Goal: Information Seeking & Learning: Compare options

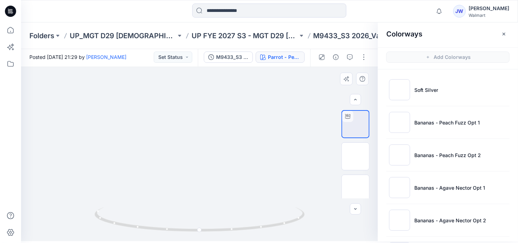
scroll to position [785, 0]
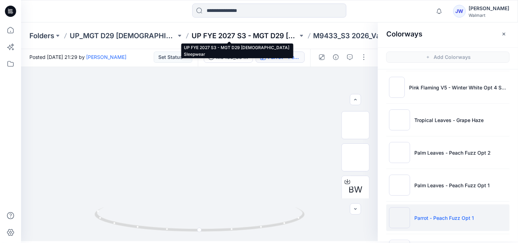
click at [235, 35] on p "UP FYE 2027 S3 - MGT D29 [DEMOGRAPHIC_DATA] Sleepwear" at bounding box center [245, 36] width 107 height 10
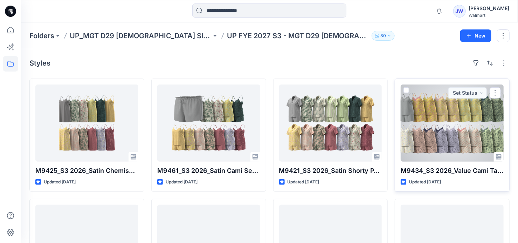
click at [450, 127] on div at bounding box center [452, 122] width 103 height 77
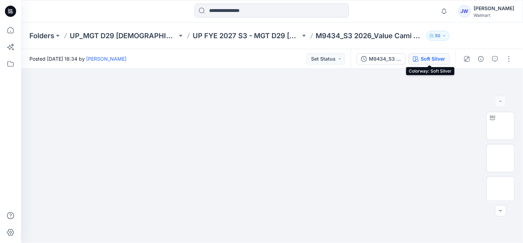
click at [426, 59] on div "Soft Silver" at bounding box center [433, 59] width 25 height 8
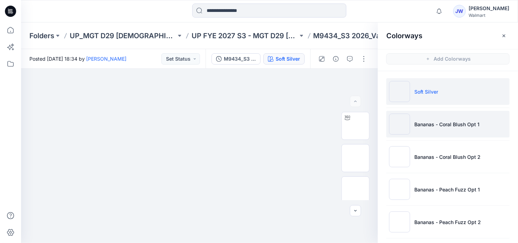
click at [433, 121] on p "Bananas - Coral Blush Opt 1" at bounding box center [447, 124] width 65 height 7
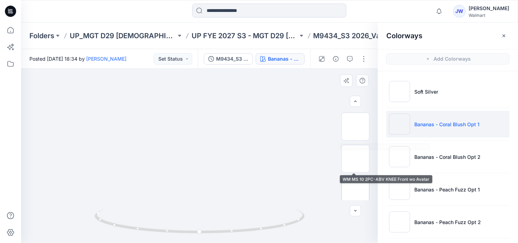
scroll to position [63, 0]
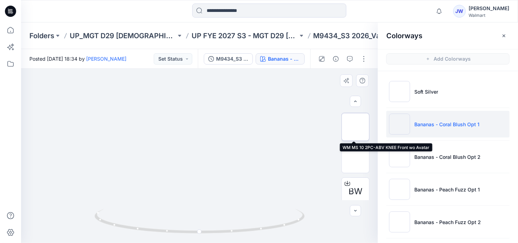
click at [356, 127] on img at bounding box center [356, 127] width 0 height 0
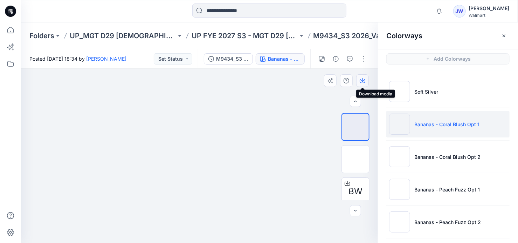
click at [361, 81] on icon "button" at bounding box center [363, 81] width 6 height 6
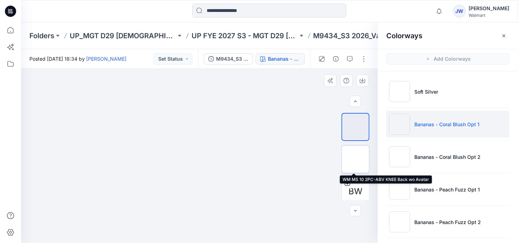
click at [356, 159] on img at bounding box center [356, 159] width 0 height 0
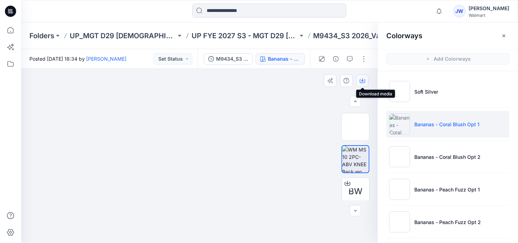
click at [361, 80] on icon "button" at bounding box center [363, 81] width 6 height 6
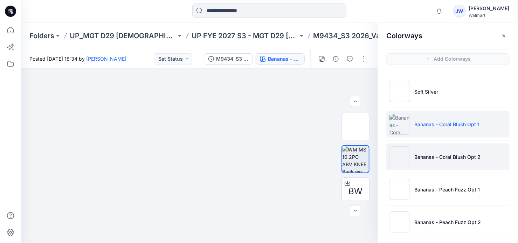
click at [443, 162] on li "Bananas - Coral Blush Opt 2" at bounding box center [447, 156] width 123 height 27
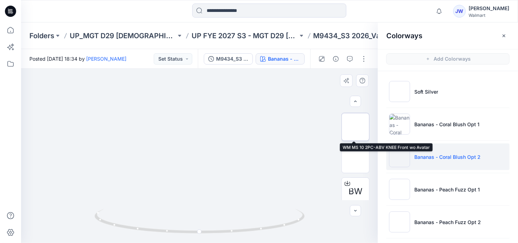
click at [356, 127] on img at bounding box center [356, 127] width 0 height 0
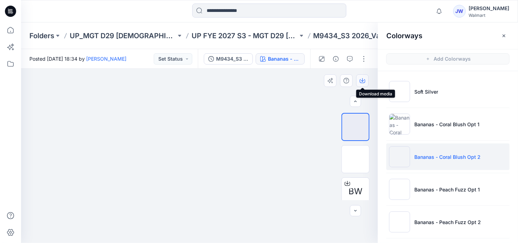
click at [362, 81] on icon "button" at bounding box center [362, 80] width 3 height 4
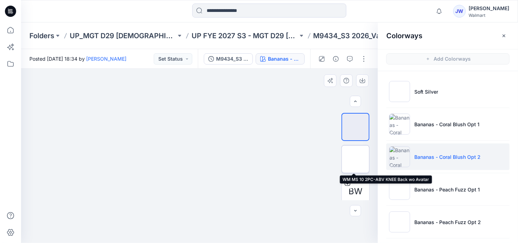
click at [356, 159] on img at bounding box center [356, 159] width 0 height 0
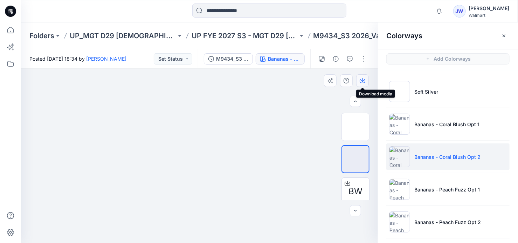
click at [361, 78] on icon "button" at bounding box center [363, 81] width 6 height 6
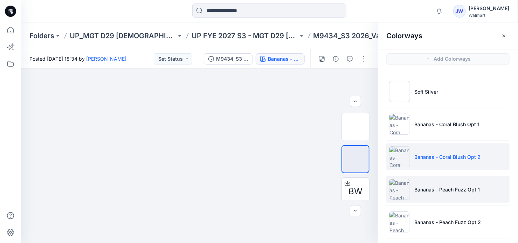
click at [430, 192] on p "Bananas - Peach Fuzz Opt 1" at bounding box center [448, 189] width 66 height 7
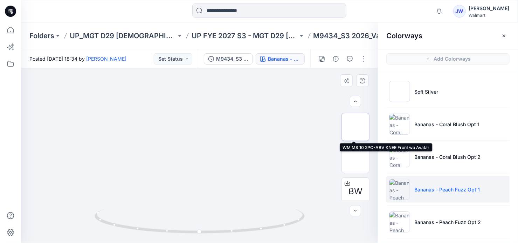
click at [356, 127] on img at bounding box center [356, 127] width 0 height 0
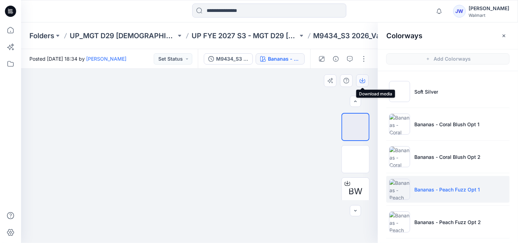
click at [361, 80] on icon "button" at bounding box center [363, 81] width 6 height 6
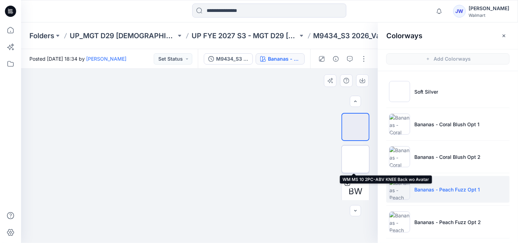
click at [356, 159] on img at bounding box center [356, 159] width 0 height 0
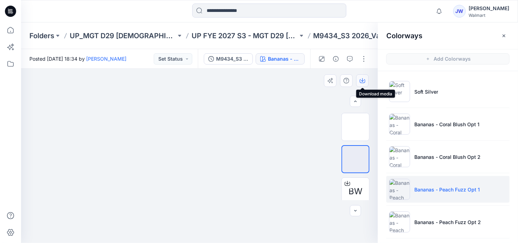
click at [362, 80] on icon "button" at bounding box center [362, 80] width 3 height 4
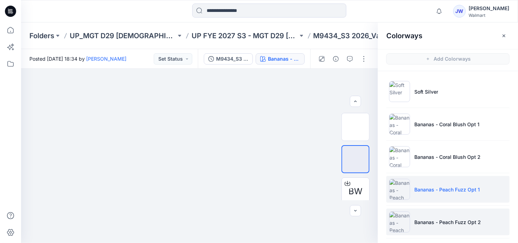
click at [449, 225] on p "Bananas - Peach Fuzz Opt 2" at bounding box center [448, 221] width 67 height 7
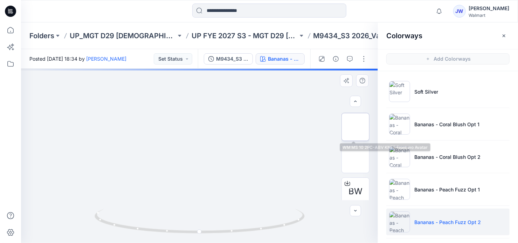
click at [356, 127] on img at bounding box center [356, 127] width 0 height 0
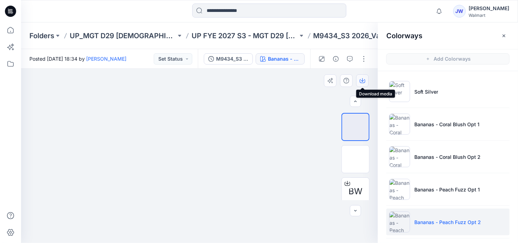
click at [362, 80] on icon "button" at bounding box center [363, 81] width 6 height 6
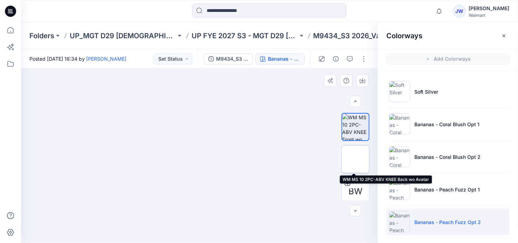
click at [356, 159] on img at bounding box center [356, 159] width 0 height 0
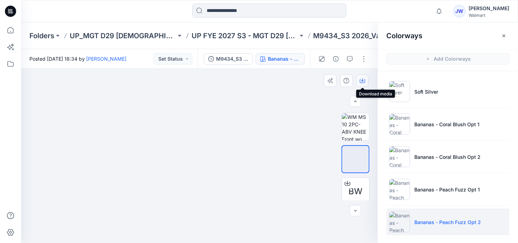
click at [362, 81] on icon "button" at bounding box center [363, 81] width 6 height 6
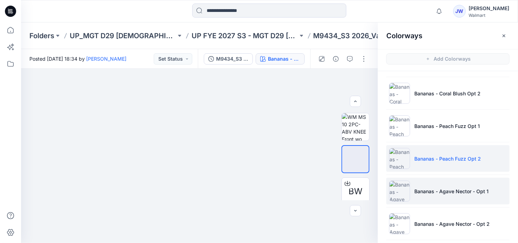
click at [439, 192] on p "Bananas - Agave Nector - Opt 1" at bounding box center [452, 190] width 74 height 7
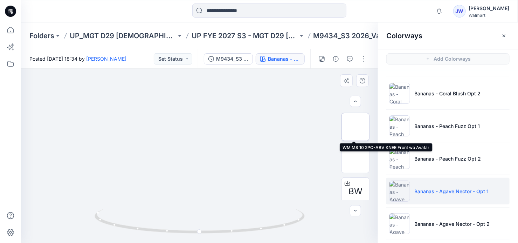
click at [356, 127] on img at bounding box center [356, 127] width 0 height 0
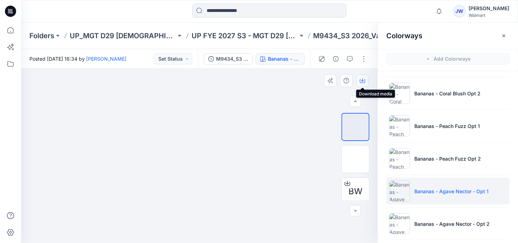
click at [361, 80] on icon "button" at bounding box center [363, 81] width 6 height 6
click at [356, 159] on img at bounding box center [356, 159] width 0 height 0
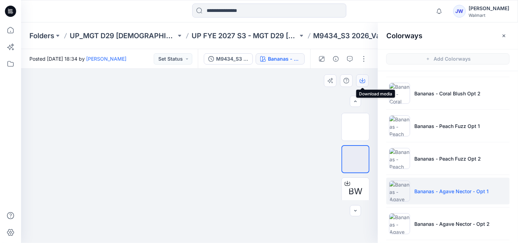
click at [363, 81] on icon "button" at bounding box center [362, 80] width 3 height 4
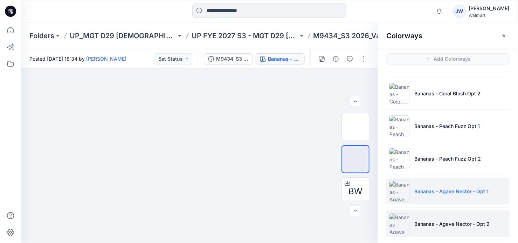
click at [445, 227] on li "Bananas - Agave Nector - Opt 2" at bounding box center [447, 223] width 123 height 27
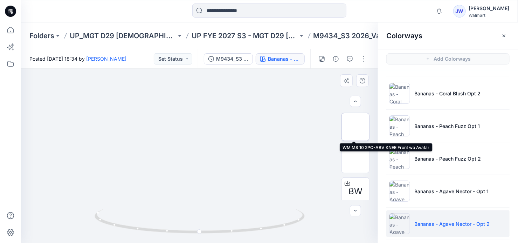
click at [356, 127] on img at bounding box center [356, 127] width 0 height 0
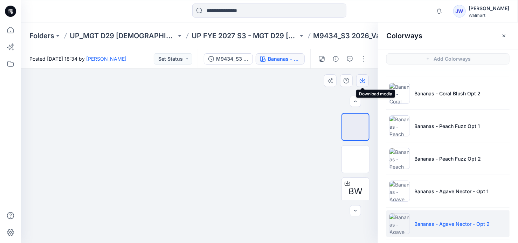
click at [364, 82] on icon "button" at bounding box center [363, 81] width 6 height 6
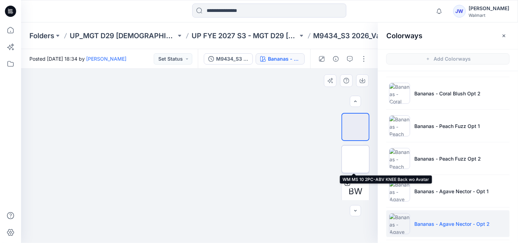
click at [356, 159] on img at bounding box center [356, 159] width 0 height 0
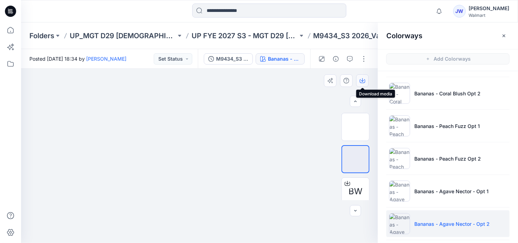
click at [362, 80] on icon "button" at bounding box center [363, 81] width 6 height 6
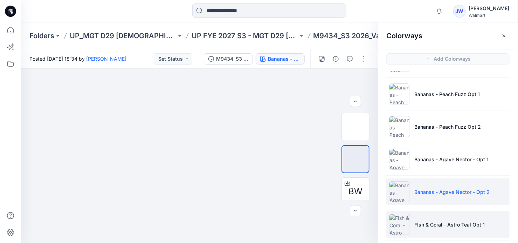
click at [454, 223] on p "FIsh & Coral - Astro Teal Opt 1" at bounding box center [450, 224] width 70 height 7
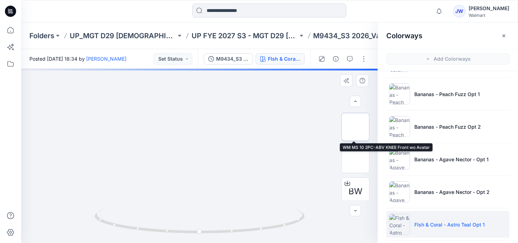
click at [356, 127] on img at bounding box center [356, 127] width 0 height 0
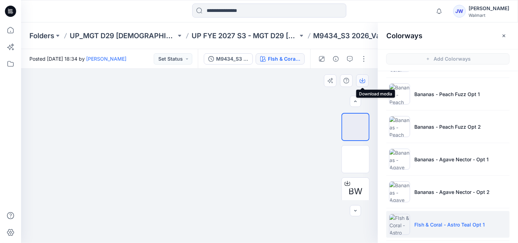
click at [364, 82] on icon "button" at bounding box center [363, 81] width 6 height 6
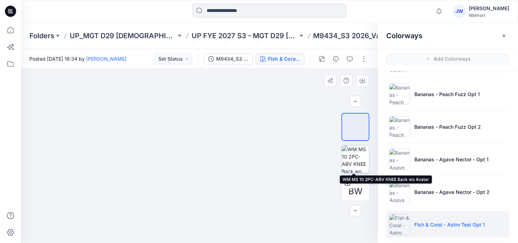
click at [360, 156] on img at bounding box center [355, 158] width 27 height 27
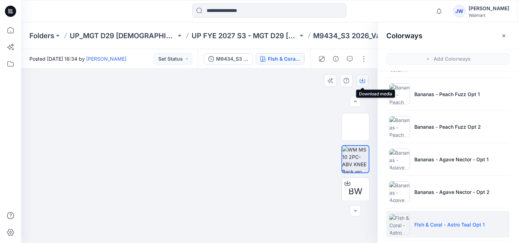
click at [361, 79] on icon "button" at bounding box center [363, 81] width 6 height 6
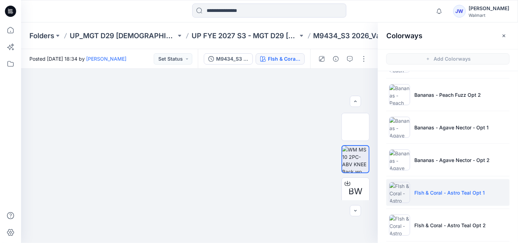
scroll to position [159, 0]
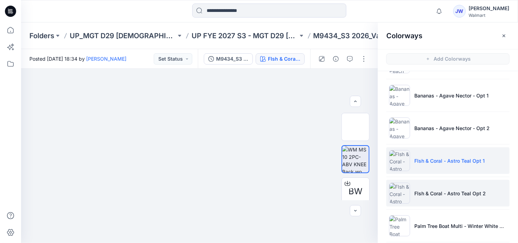
click at [434, 193] on p "FIsh & Coral - Astro Teal Opt 2" at bounding box center [450, 193] width 71 height 7
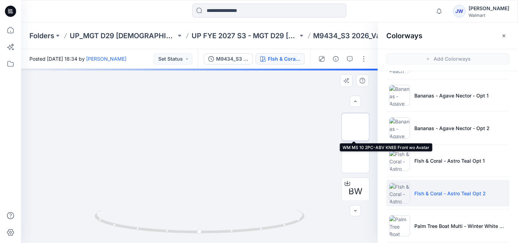
click at [356, 127] on img at bounding box center [356, 127] width 0 height 0
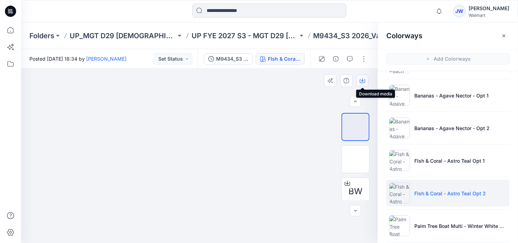
click at [362, 81] on icon "button" at bounding box center [363, 81] width 6 height 6
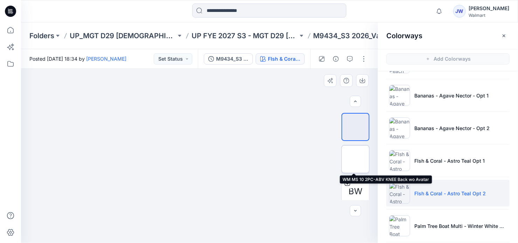
click at [356, 159] on img at bounding box center [356, 159] width 0 height 0
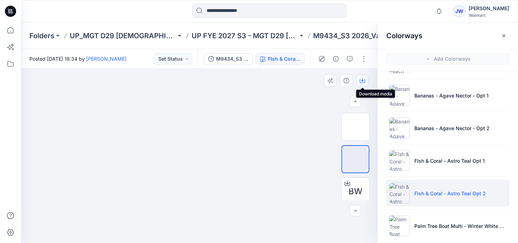
click at [362, 80] on icon "button" at bounding box center [363, 81] width 6 height 6
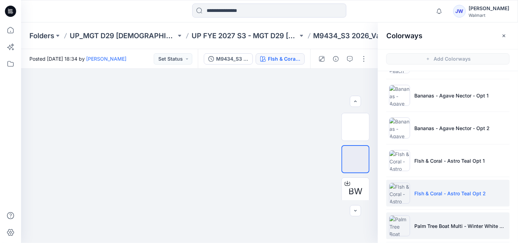
click at [427, 219] on li "Palm Tree Boat Multi - Winter White Opt 1" at bounding box center [447, 225] width 123 height 27
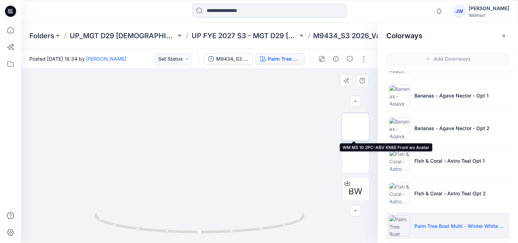
click at [356, 127] on img at bounding box center [356, 127] width 0 height 0
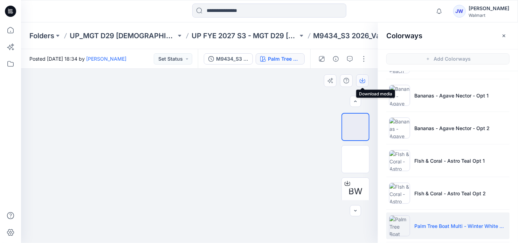
click at [361, 81] on icon "button" at bounding box center [363, 81] width 6 height 6
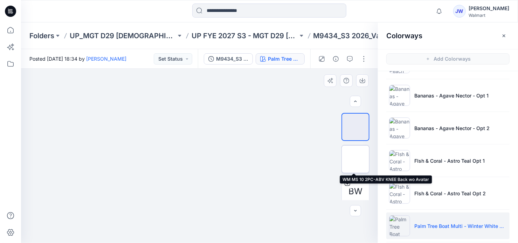
click at [356, 159] on img at bounding box center [356, 159] width 0 height 0
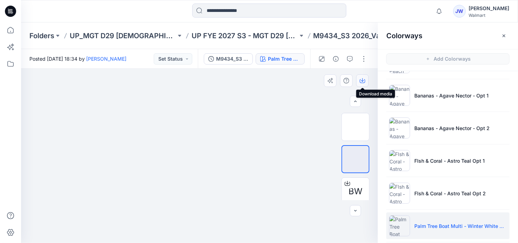
click at [363, 80] on icon "button" at bounding box center [363, 81] width 6 height 6
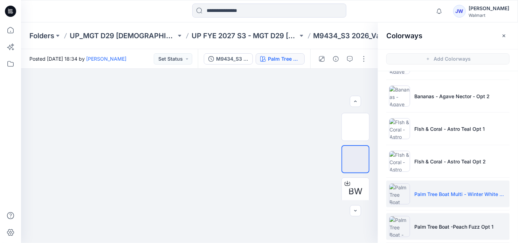
click at [445, 223] on p "Palm Tree Boat -Peach Fuzz Opt 1" at bounding box center [454, 226] width 79 height 7
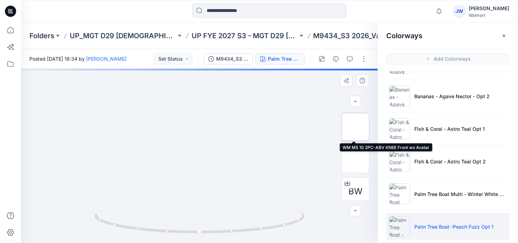
click at [356, 127] on img at bounding box center [356, 127] width 0 height 0
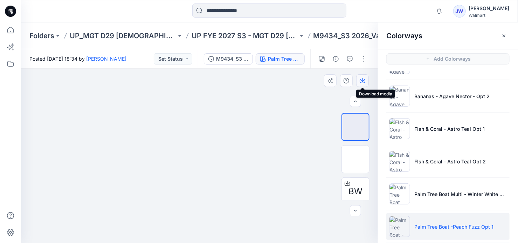
click at [363, 78] on icon "button" at bounding box center [363, 81] width 6 height 6
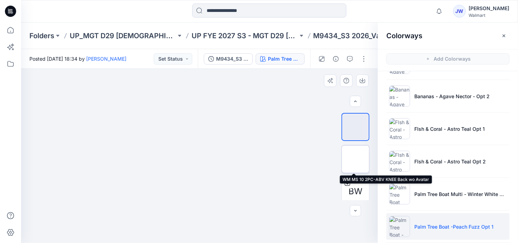
click at [356, 159] on img at bounding box center [356, 159] width 0 height 0
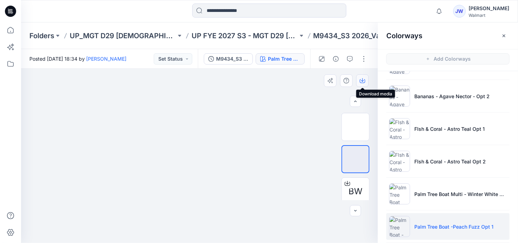
click at [361, 80] on icon "button" at bounding box center [363, 81] width 6 height 6
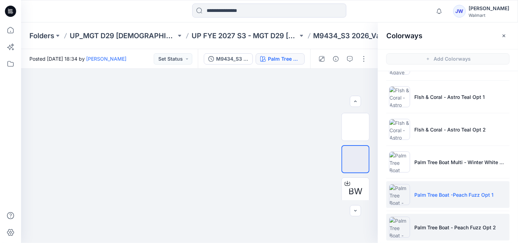
click at [444, 224] on p "Palm Tree Boat - Peach Fuzz Opt 2" at bounding box center [456, 227] width 82 height 7
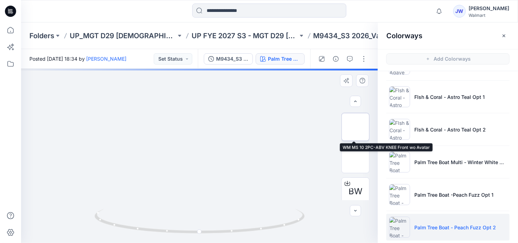
click at [356, 127] on img at bounding box center [356, 127] width 0 height 0
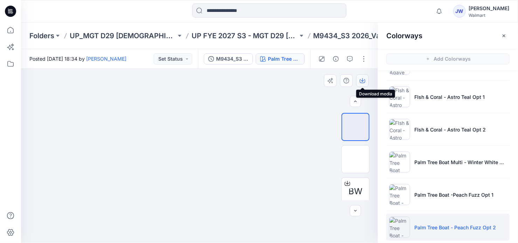
click at [362, 81] on icon "button" at bounding box center [362, 80] width 3 height 4
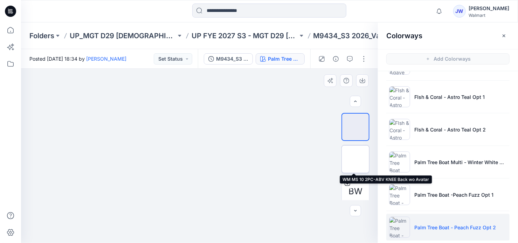
click at [356, 159] on img at bounding box center [356, 159] width 0 height 0
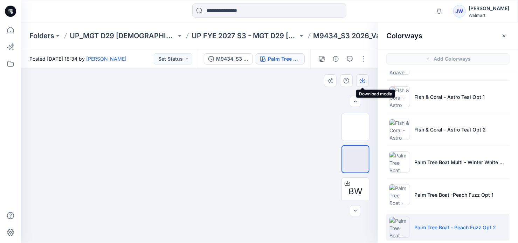
click at [363, 79] on icon "button" at bounding box center [362, 80] width 3 height 4
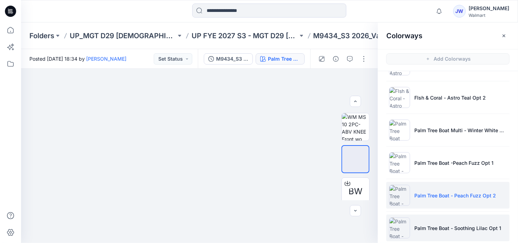
click at [440, 228] on p "Palm Tree Boat - Soothing Lilac Opt 1" at bounding box center [458, 227] width 87 height 7
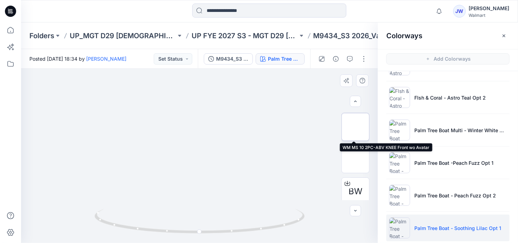
click at [356, 127] on img at bounding box center [356, 127] width 0 height 0
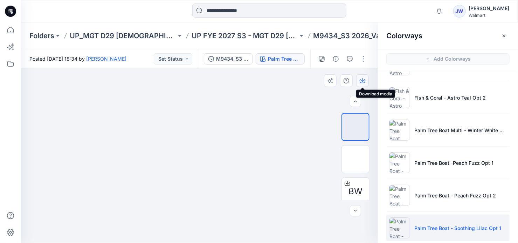
click at [363, 78] on icon "button" at bounding box center [363, 81] width 6 height 6
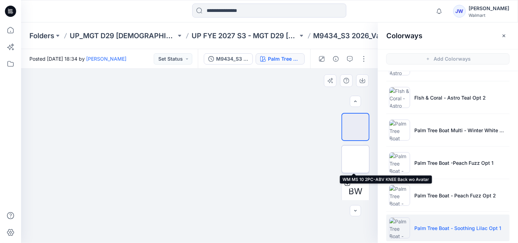
click at [356, 159] on img at bounding box center [356, 159] width 0 height 0
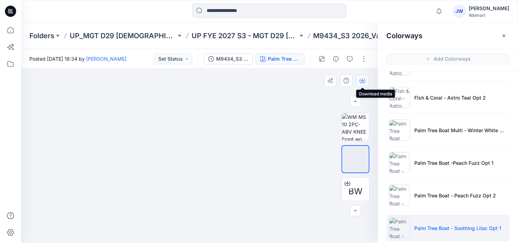
click at [363, 81] on icon "button" at bounding box center [362, 80] width 3 height 4
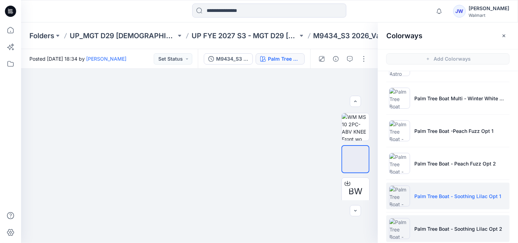
click at [445, 225] on p "Palm Tree Boat - Soothing Lilac Opt 2" at bounding box center [459, 228] width 88 height 7
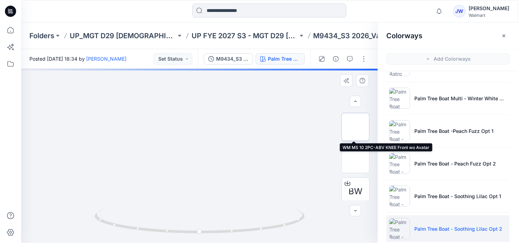
click at [356, 127] on img at bounding box center [356, 127] width 0 height 0
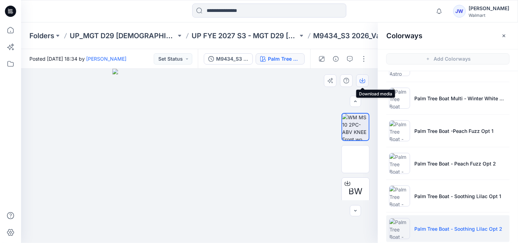
click at [361, 81] on icon "button" at bounding box center [363, 81] width 6 height 6
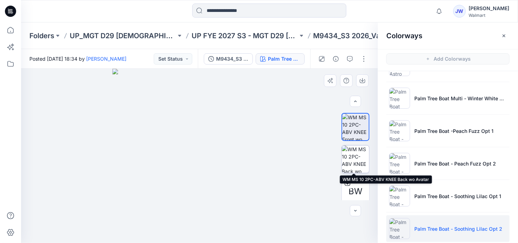
click at [354, 158] on img at bounding box center [355, 158] width 27 height 27
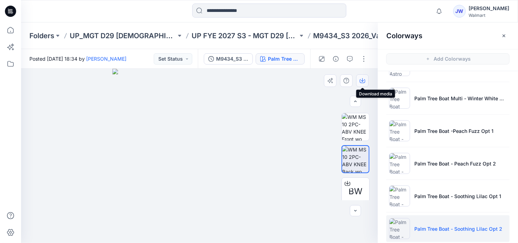
click at [363, 81] on icon "button" at bounding box center [363, 81] width 6 height 6
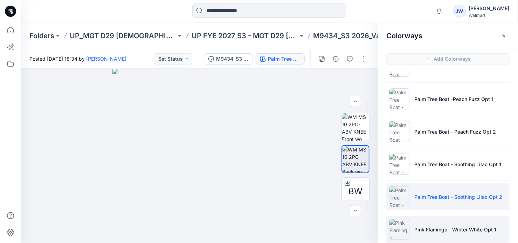
click at [457, 227] on p "Pink Flamingo - Winter White Opt 1" at bounding box center [456, 229] width 82 height 7
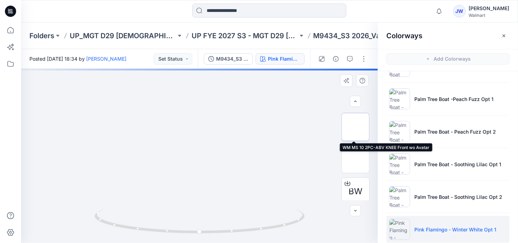
click at [356, 127] on img at bounding box center [356, 127] width 0 height 0
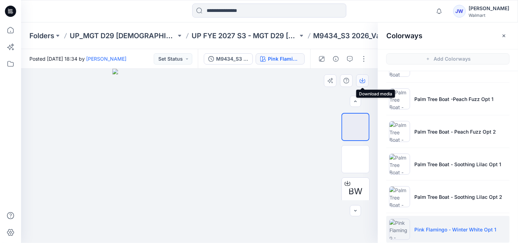
click at [363, 78] on icon "button" at bounding box center [363, 81] width 6 height 6
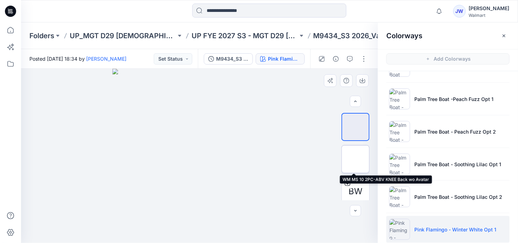
click at [356, 159] on img at bounding box center [356, 159] width 0 height 0
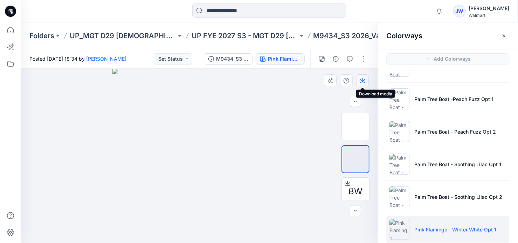
click at [363, 79] on icon "button" at bounding box center [362, 80] width 3 height 4
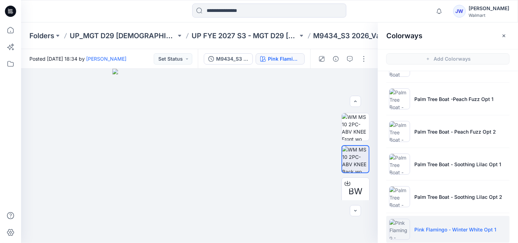
scroll to position [350, 0]
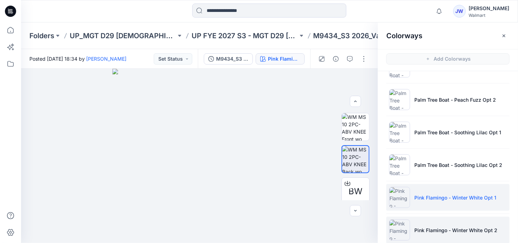
click at [445, 230] on p "Pink Flamingo - Winter White Opt 2" at bounding box center [456, 229] width 83 height 7
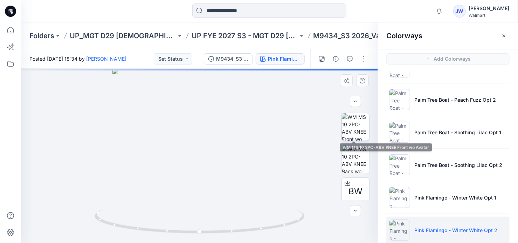
click at [347, 131] on img at bounding box center [355, 126] width 27 height 27
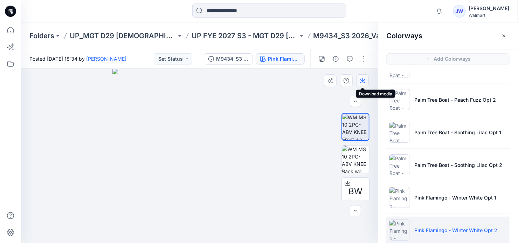
click at [363, 80] on icon "button" at bounding box center [362, 80] width 3 height 4
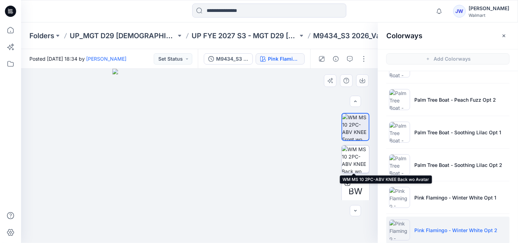
drag, startPoint x: 356, startPoint y: 160, endPoint x: 362, endPoint y: 75, distance: 85.4
click at [356, 160] on img at bounding box center [355, 158] width 27 height 27
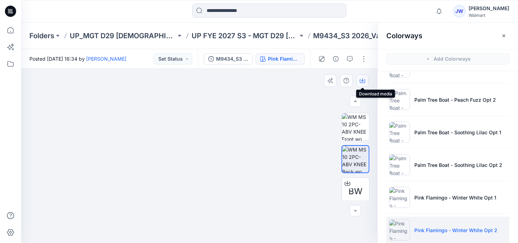
click at [361, 80] on icon "button" at bounding box center [363, 81] width 6 height 6
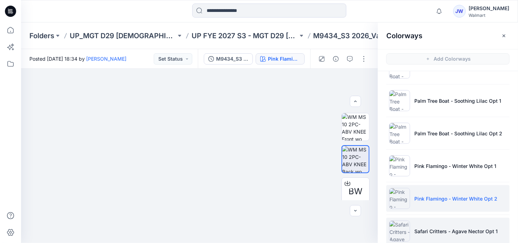
click at [437, 223] on li "Safari Critters - Agave Nector Opt 1" at bounding box center [447, 231] width 123 height 27
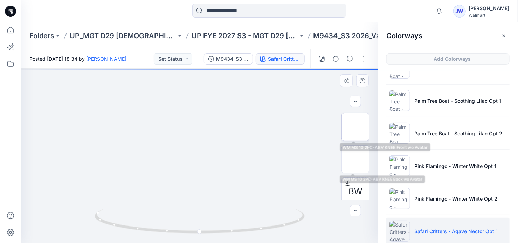
click at [356, 127] on img at bounding box center [356, 127] width 0 height 0
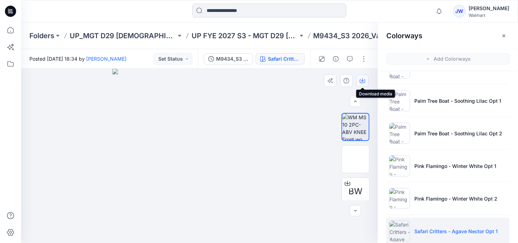
click at [363, 79] on icon "button" at bounding box center [362, 80] width 3 height 4
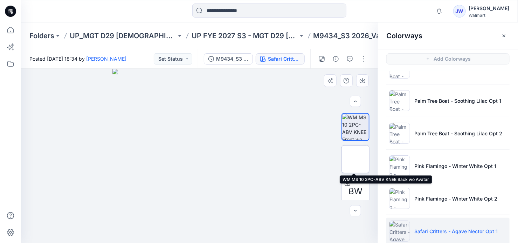
click at [356, 159] on img at bounding box center [356, 159] width 0 height 0
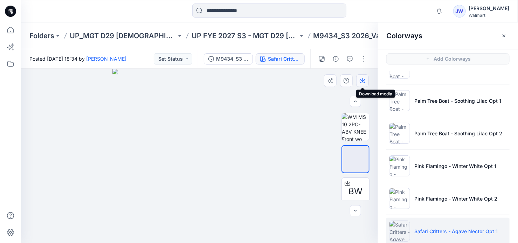
click at [362, 81] on icon "button" at bounding box center [362, 80] width 3 height 4
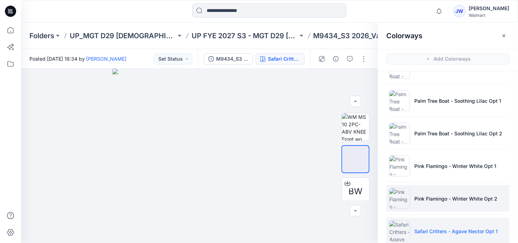
scroll to position [414, 0]
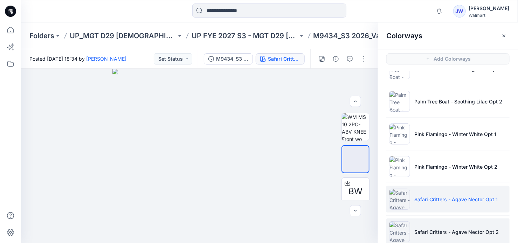
click at [448, 221] on li "Safari Critters - Agave Nector Opt 2" at bounding box center [447, 231] width 123 height 27
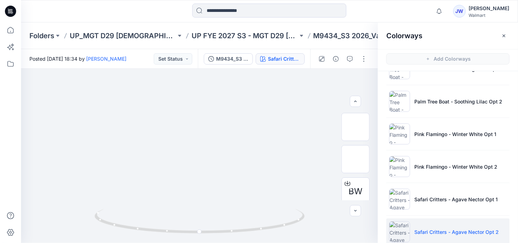
click at [420, 228] on p "Safari Critters - Agave Nector Opt 2" at bounding box center [457, 231] width 84 height 7
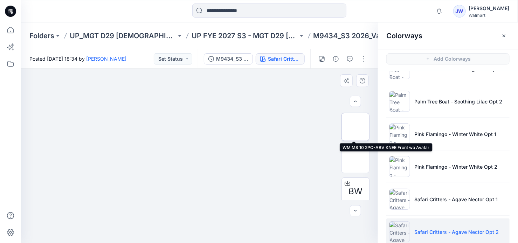
click at [356, 127] on img at bounding box center [356, 127] width 0 height 0
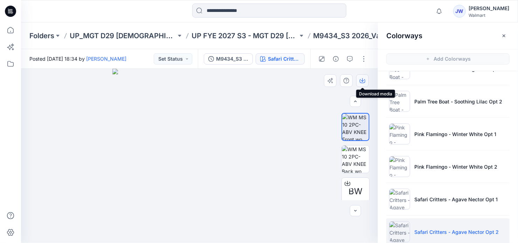
click at [364, 80] on icon "button" at bounding box center [363, 81] width 6 height 6
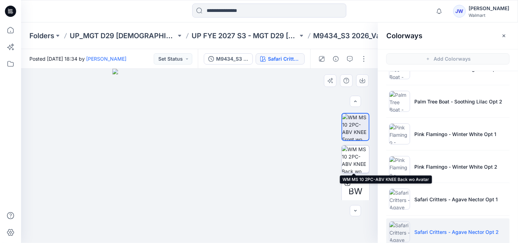
click at [355, 156] on img at bounding box center [355, 158] width 27 height 27
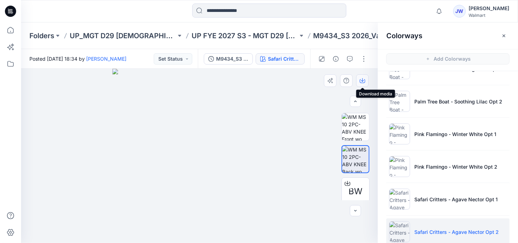
click at [362, 81] on icon "button" at bounding box center [362, 80] width 3 height 4
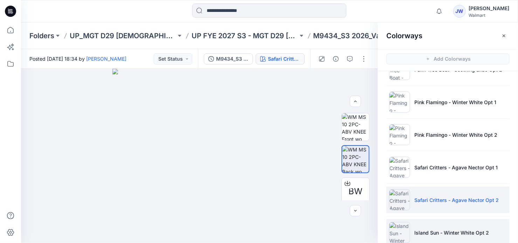
click at [446, 230] on p "Island Sun - Winter White Opt 2" at bounding box center [452, 232] width 75 height 7
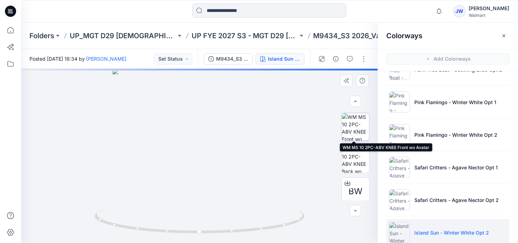
click at [353, 132] on img at bounding box center [355, 126] width 27 height 27
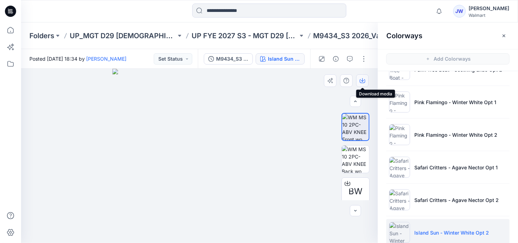
click at [363, 81] on icon "button" at bounding box center [362, 80] width 3 height 4
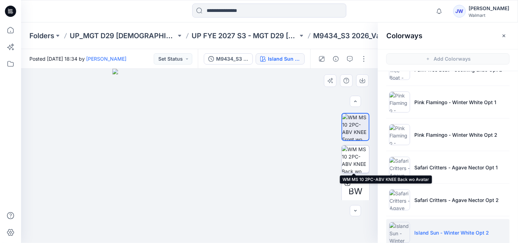
click at [356, 159] on img at bounding box center [355, 158] width 27 height 27
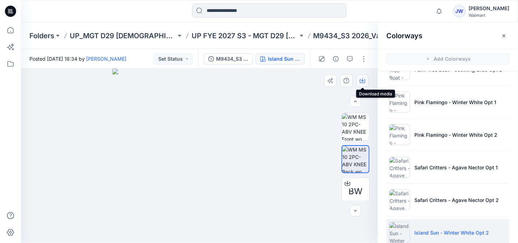
click at [362, 80] on icon "button" at bounding box center [362, 80] width 3 height 4
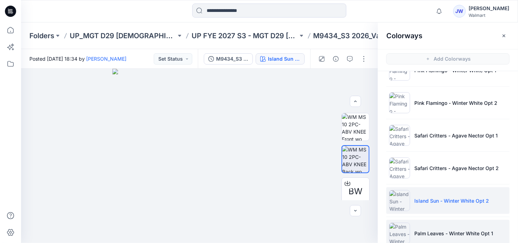
click at [450, 230] on p "Palm Leaves - Winter White Opt 1" at bounding box center [454, 233] width 79 height 7
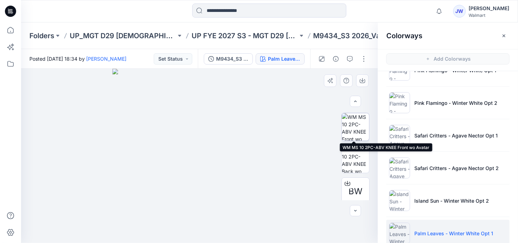
click at [355, 131] on img at bounding box center [355, 126] width 27 height 27
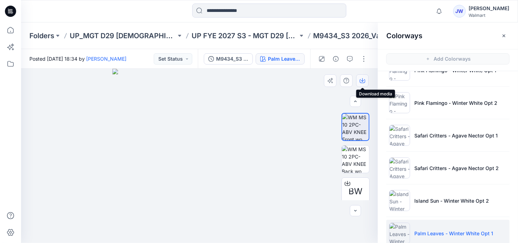
click at [361, 80] on icon "button" at bounding box center [363, 81] width 6 height 6
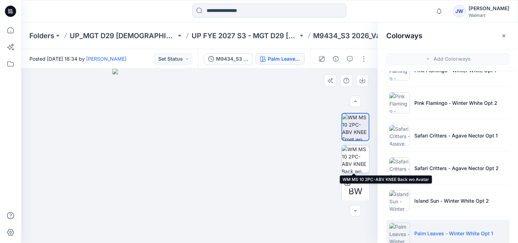
click at [355, 152] on img at bounding box center [355, 158] width 27 height 27
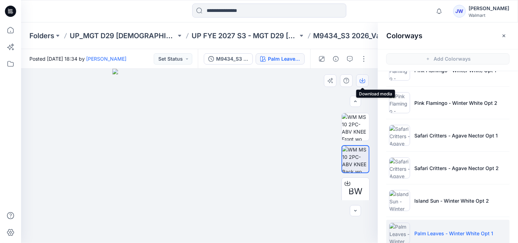
click at [362, 80] on icon "button" at bounding box center [362, 80] width 3 height 4
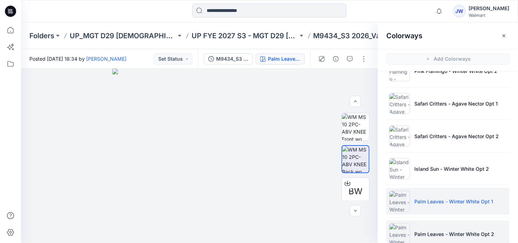
click at [444, 232] on p "Palm Leaves - Winter White Opt 2" at bounding box center [455, 233] width 80 height 7
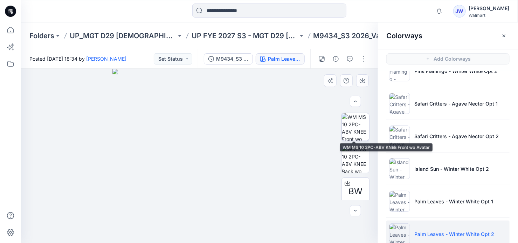
click at [347, 130] on img at bounding box center [355, 126] width 27 height 27
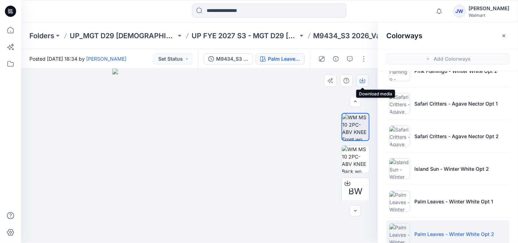
click at [362, 82] on icon "button" at bounding box center [363, 81] width 6 height 6
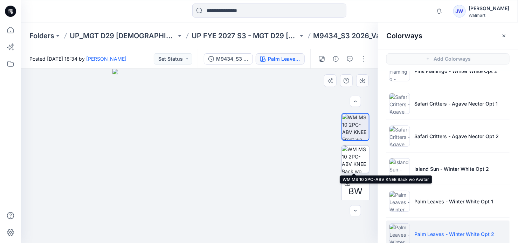
click at [355, 159] on img at bounding box center [355, 158] width 27 height 27
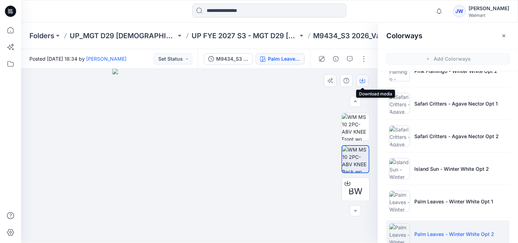
click at [361, 80] on icon "button" at bounding box center [363, 81] width 6 height 6
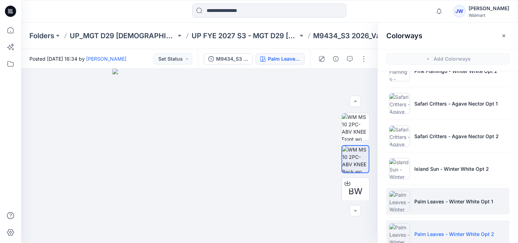
scroll to position [541, 0]
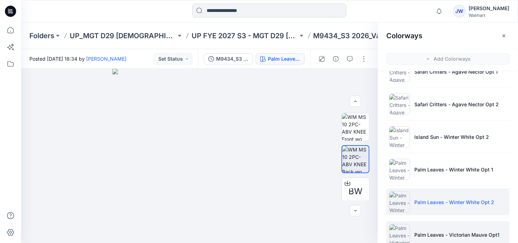
click at [466, 227] on li "Palm Leaves - Victorian Mauve Opt1" at bounding box center [447, 234] width 123 height 27
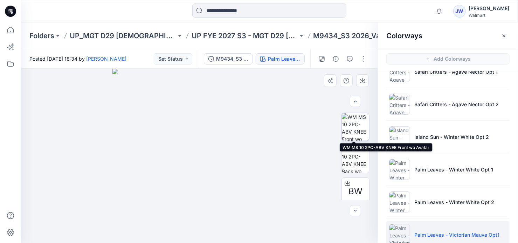
click at [346, 128] on img at bounding box center [355, 126] width 27 height 27
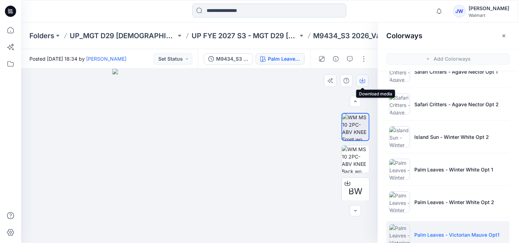
click at [364, 79] on icon "button" at bounding box center [363, 81] width 6 height 6
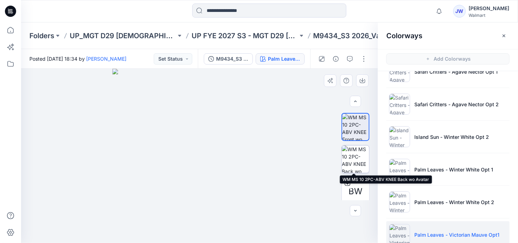
click at [353, 155] on img at bounding box center [355, 158] width 27 height 27
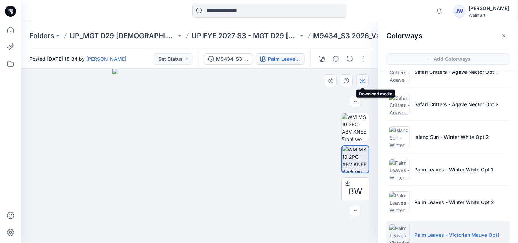
click at [362, 80] on icon "button" at bounding box center [363, 81] width 6 height 6
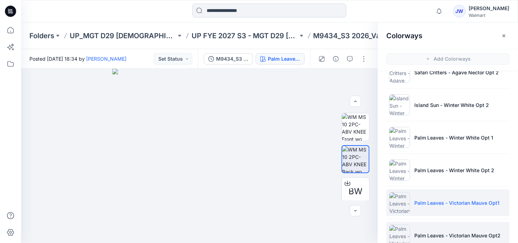
click at [470, 232] on p "Palm Leaves - Victorian Mauve Opt2" at bounding box center [458, 235] width 86 height 7
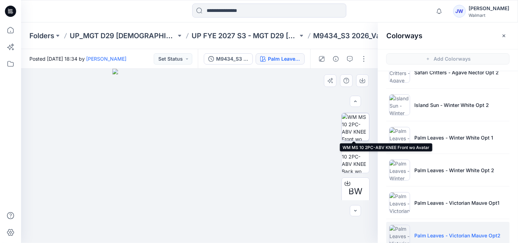
click at [356, 129] on img at bounding box center [355, 126] width 27 height 27
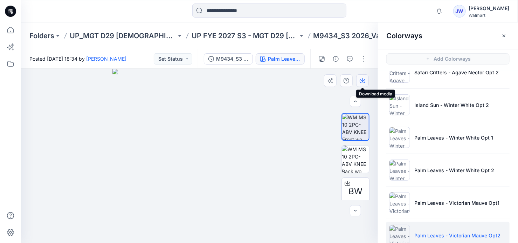
click at [362, 80] on icon "button" at bounding box center [363, 81] width 6 height 6
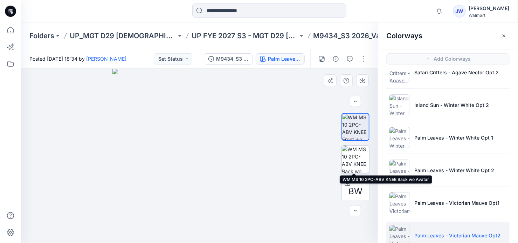
click at [358, 164] on img at bounding box center [355, 158] width 27 height 27
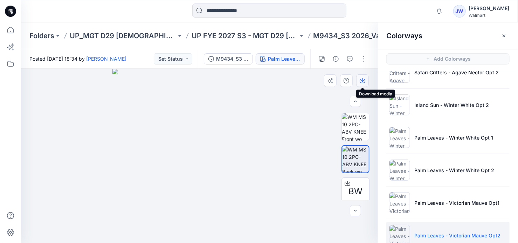
click at [362, 80] on icon "button" at bounding box center [363, 81] width 6 height 6
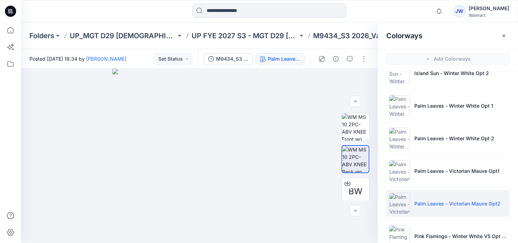
scroll to position [637, 0]
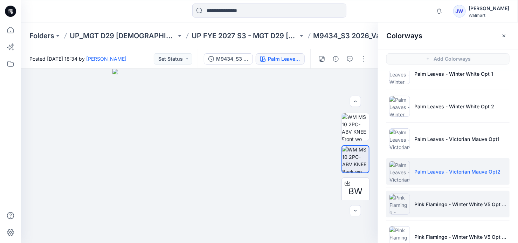
click at [466, 205] on p "Pink Flamingo - Winter White V5 Opt 1 SQUARE REPEAT" at bounding box center [461, 203] width 93 height 7
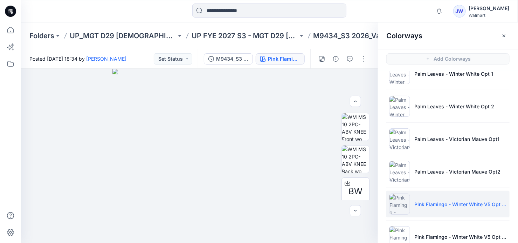
scroll to position [669, 0]
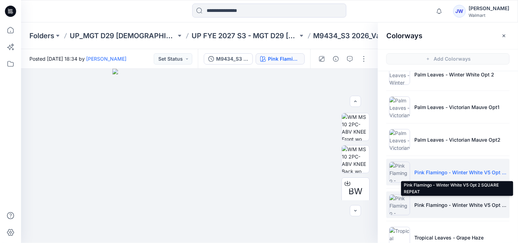
click at [472, 198] on li "Pink Flamingo - Winter White V5 Opt 2 SQUARE REPEAT" at bounding box center [447, 204] width 123 height 27
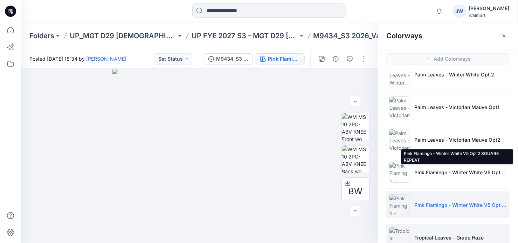
scroll to position [701, 0]
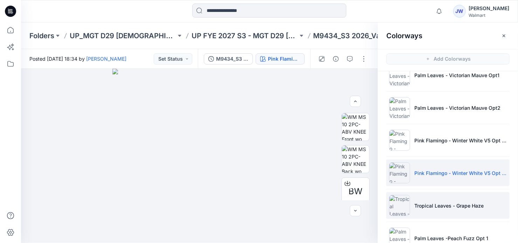
click at [472, 202] on p "Tropical Leaves - Grape Haze" at bounding box center [449, 205] width 69 height 7
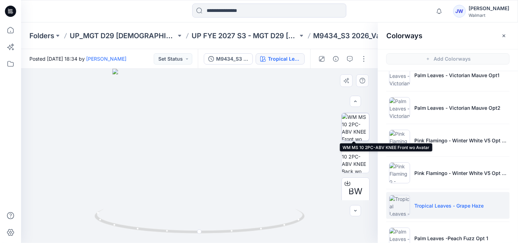
click at [357, 130] on img at bounding box center [355, 126] width 27 height 27
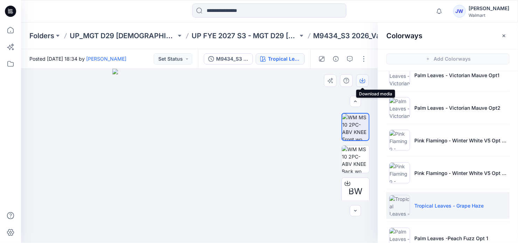
click at [361, 81] on icon "button" at bounding box center [363, 81] width 6 height 6
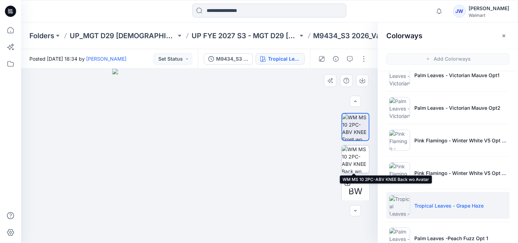
click at [356, 155] on img at bounding box center [355, 158] width 27 height 27
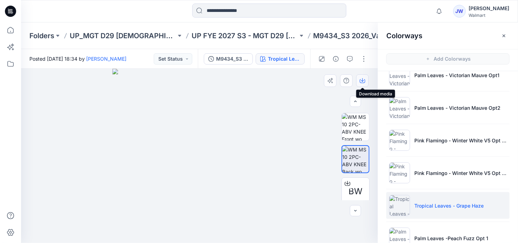
click at [362, 81] on icon "button" at bounding box center [362, 80] width 3 height 4
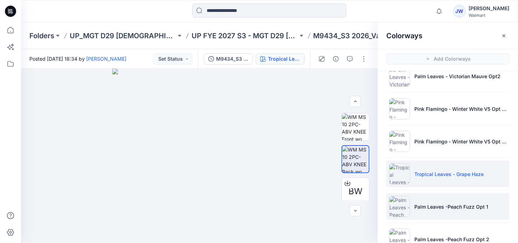
click at [435, 203] on p "Palm Leaves -Peach Fuzz Opt 1" at bounding box center [452, 206] width 74 height 7
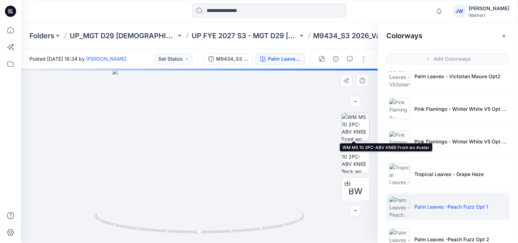
click at [351, 135] on img at bounding box center [355, 126] width 27 height 27
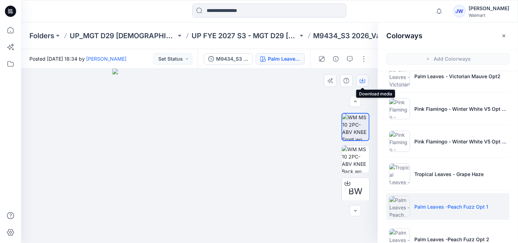
click at [362, 79] on icon "button" at bounding box center [362, 80] width 3 height 4
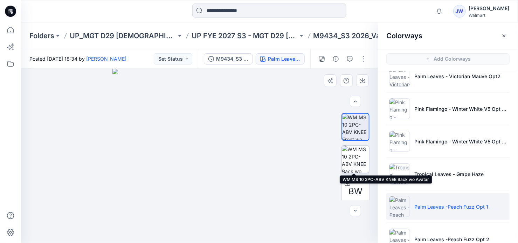
click at [362, 161] on img at bounding box center [355, 158] width 27 height 27
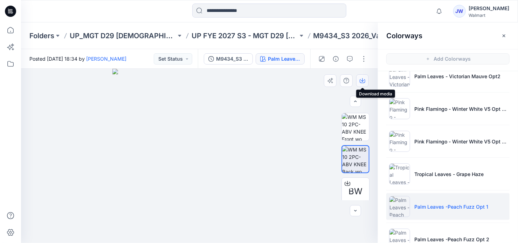
click at [361, 82] on icon "button" at bounding box center [363, 81] width 6 height 6
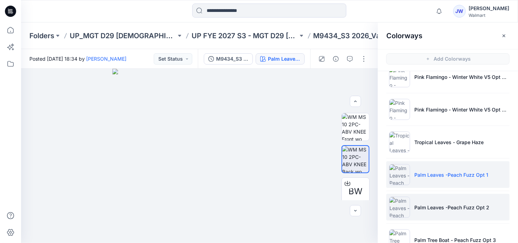
click at [470, 197] on li "Palm Leaves -Peach Fuzz Opt 2" at bounding box center [447, 207] width 123 height 27
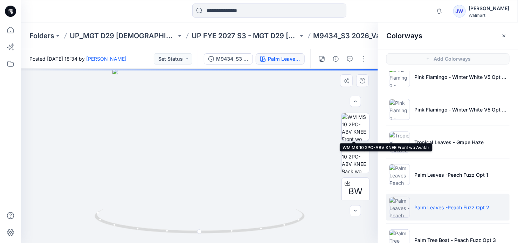
click at [350, 123] on img at bounding box center [355, 126] width 27 height 27
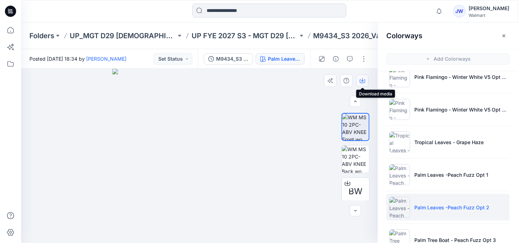
click at [361, 80] on icon "button" at bounding box center [363, 81] width 6 height 6
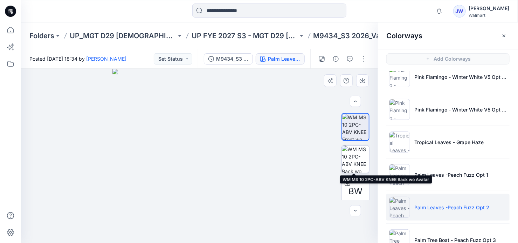
click at [350, 155] on img at bounding box center [355, 158] width 27 height 27
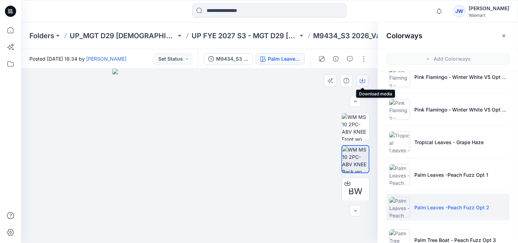
click at [362, 81] on icon "button" at bounding box center [363, 81] width 6 height 6
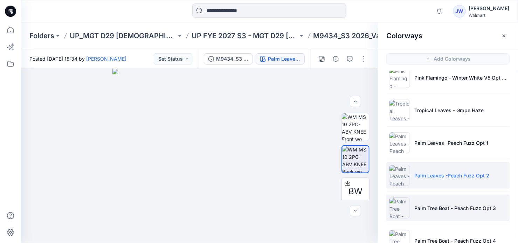
click at [459, 208] on li "Palm Tree Boat - Peach Fuzz Opt 3" at bounding box center [447, 207] width 123 height 27
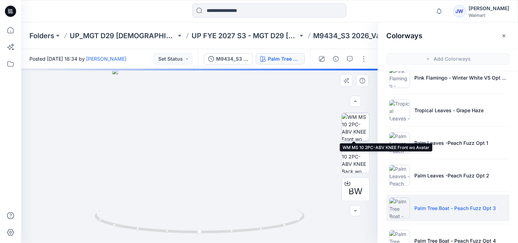
click at [353, 130] on img at bounding box center [355, 126] width 27 height 27
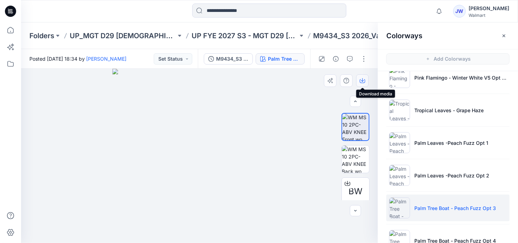
click at [362, 80] on icon "button" at bounding box center [363, 81] width 6 height 6
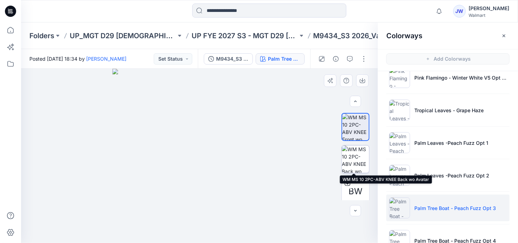
click at [351, 159] on img at bounding box center [355, 158] width 27 height 27
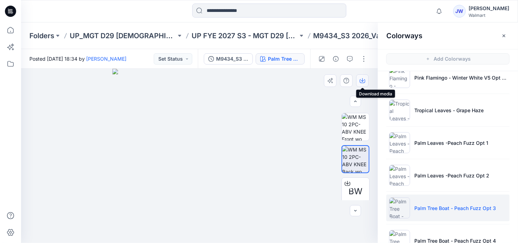
click at [362, 78] on icon "button" at bounding box center [363, 81] width 6 height 6
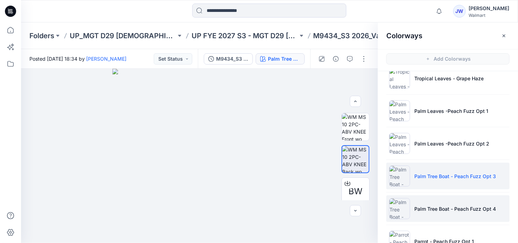
click at [432, 205] on p "Palm Tree Boat - Peach Fuzz Opt 4" at bounding box center [456, 208] width 82 height 7
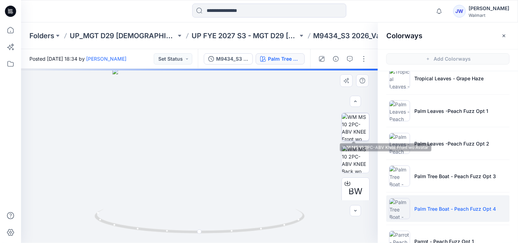
click at [351, 131] on img at bounding box center [355, 126] width 27 height 27
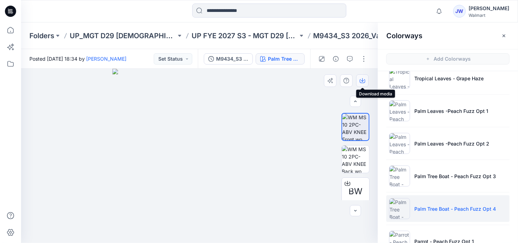
click at [361, 82] on icon "button" at bounding box center [363, 81] width 6 height 6
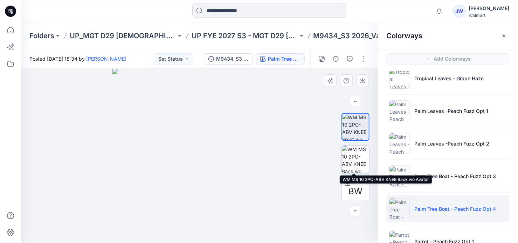
click at [350, 159] on img at bounding box center [355, 158] width 27 height 27
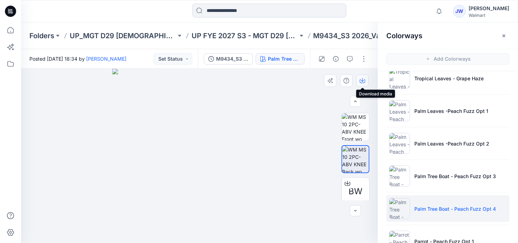
click at [361, 81] on icon "button" at bounding box center [363, 81] width 6 height 6
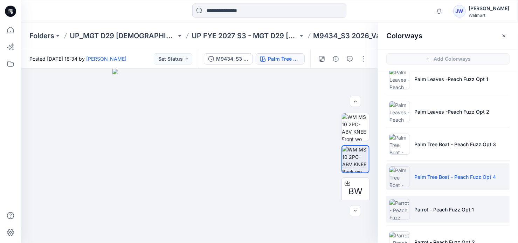
click at [429, 207] on p "Parrot - Peach Fuzz Opt 1" at bounding box center [445, 209] width 60 height 7
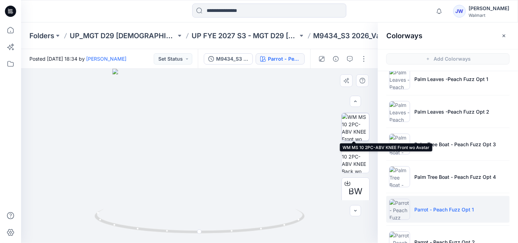
click at [346, 128] on img at bounding box center [355, 126] width 27 height 27
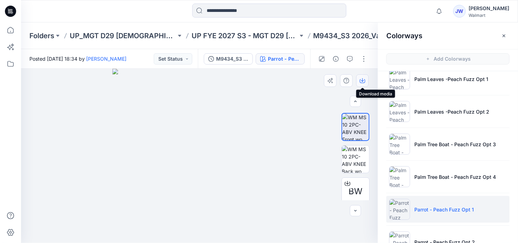
click at [361, 80] on icon "button" at bounding box center [362, 80] width 3 height 4
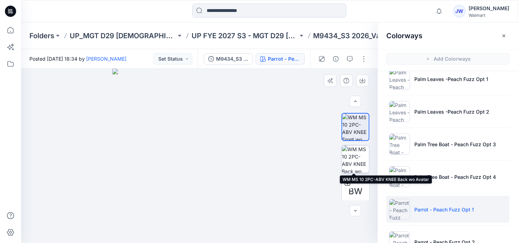
click at [351, 151] on img at bounding box center [355, 158] width 27 height 27
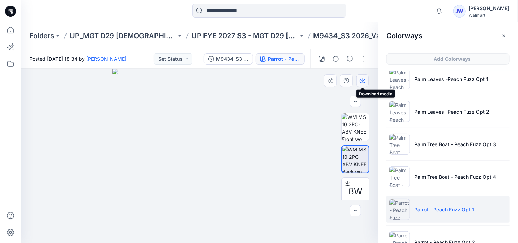
click at [361, 78] on icon "button" at bounding box center [363, 81] width 6 height 6
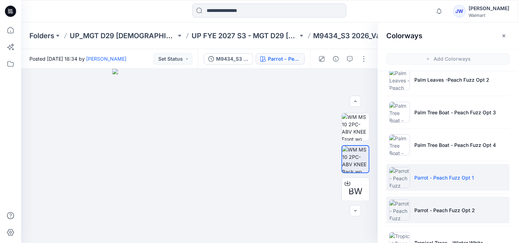
click at [445, 200] on li "Parrot - Peach Fuzz Opt 2" at bounding box center [447, 210] width 123 height 27
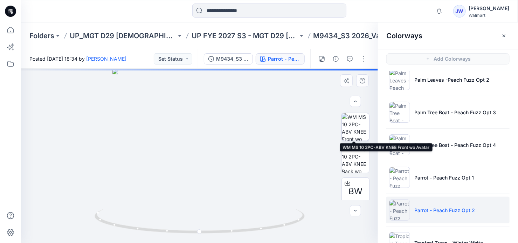
click at [355, 130] on img at bounding box center [355, 126] width 27 height 27
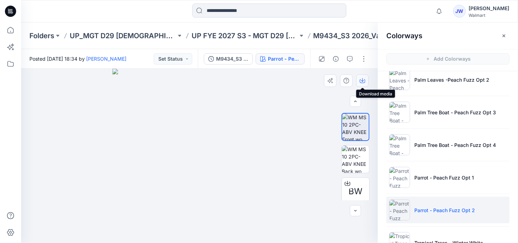
click at [362, 82] on icon "button" at bounding box center [363, 81] width 6 height 6
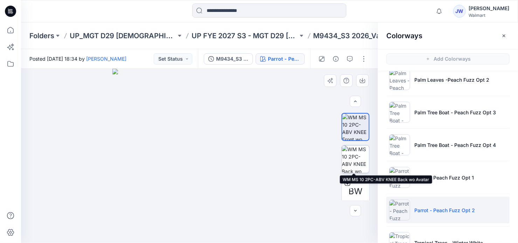
click at [351, 154] on img at bounding box center [355, 158] width 27 height 27
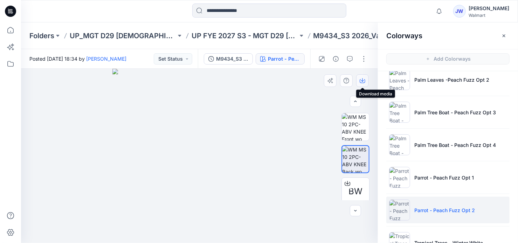
click at [362, 81] on icon "button" at bounding box center [363, 81] width 6 height 6
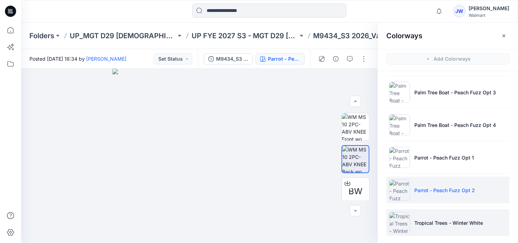
click at [448, 214] on li "Tropical Trees - Winter White" at bounding box center [447, 222] width 123 height 27
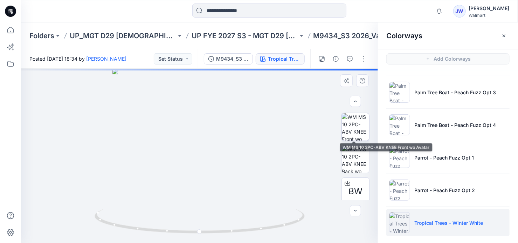
click at [349, 126] on img at bounding box center [355, 126] width 27 height 27
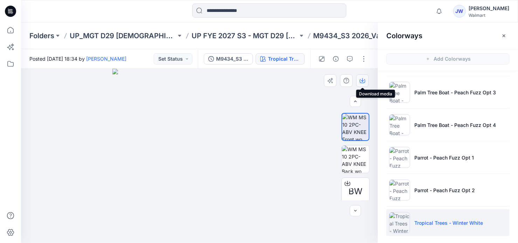
click at [362, 80] on icon "button" at bounding box center [362, 80] width 3 height 4
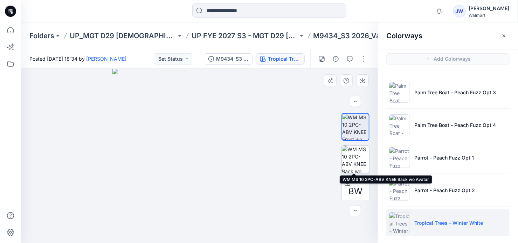
click at [355, 157] on img at bounding box center [355, 158] width 27 height 27
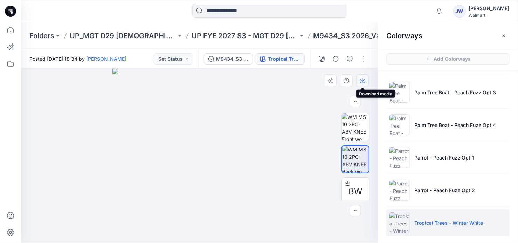
click at [363, 81] on icon "button" at bounding box center [362, 80] width 3 height 4
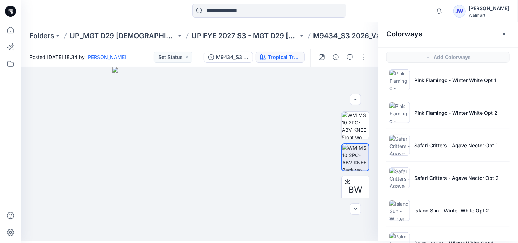
scroll to position [434, 0]
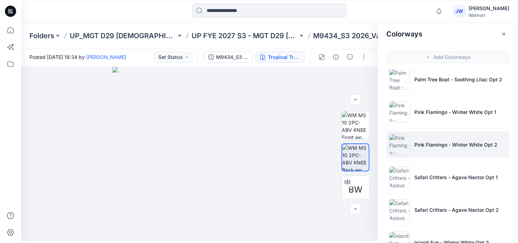
click at [451, 146] on li "Pink Flamingo - Winter White Opt 2" at bounding box center [447, 144] width 123 height 27
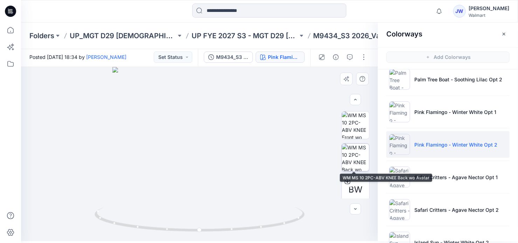
click at [360, 154] on img at bounding box center [355, 157] width 27 height 27
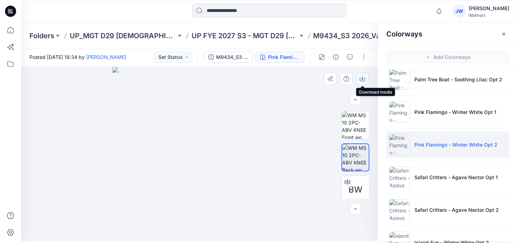
click at [363, 78] on icon "button" at bounding box center [362, 78] width 3 height 4
